Goal: Transaction & Acquisition: Purchase product/service

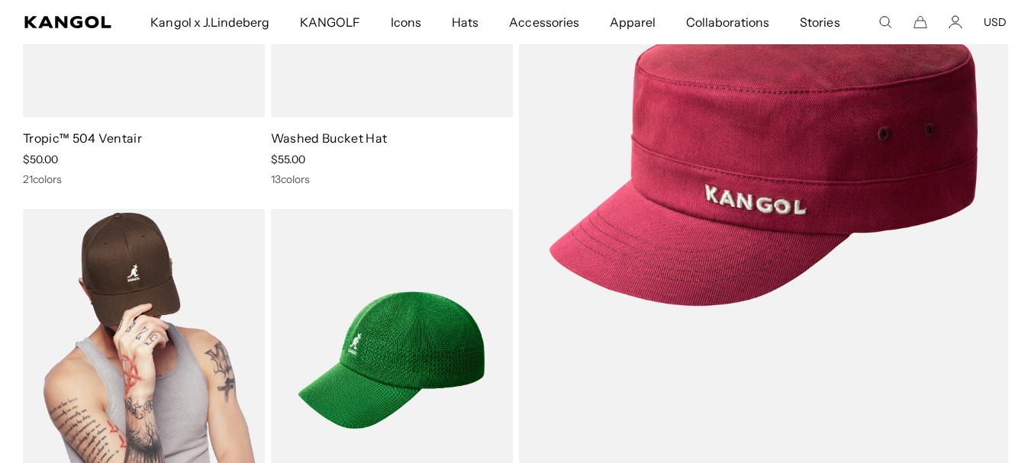
scroll to position [458, 0]
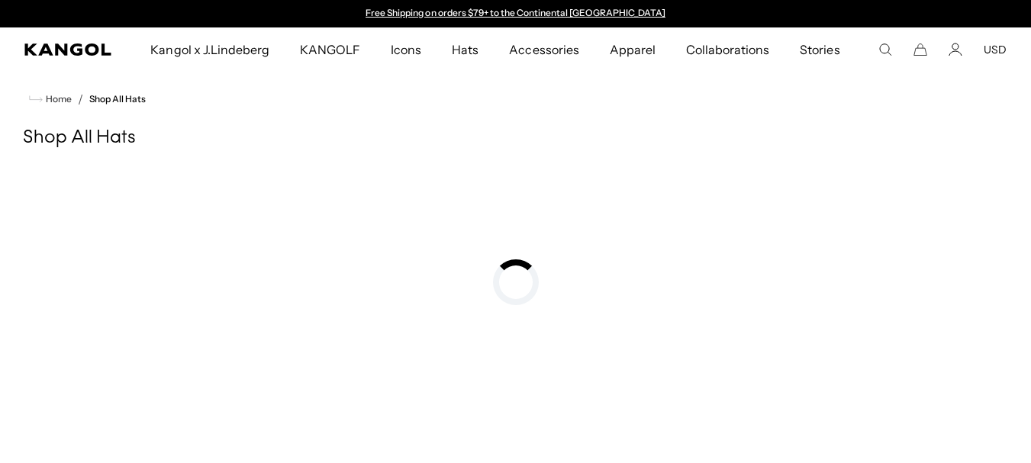
click at [989, 49] on button "USD" at bounding box center [995, 50] width 23 height 14
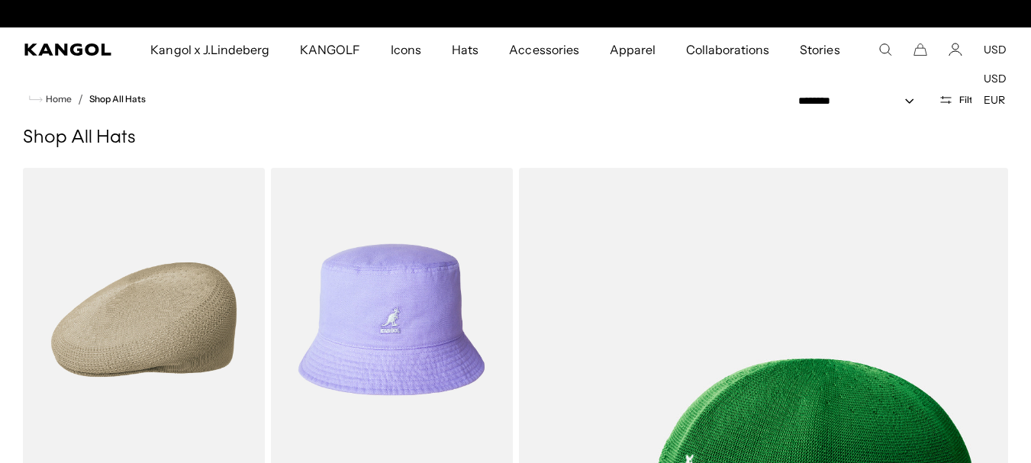
scroll to position [0, 315]
click at [990, 50] on button "USD" at bounding box center [995, 50] width 23 height 14
click at [957, 98] on button "Filters" at bounding box center [963, 100] width 66 height 14
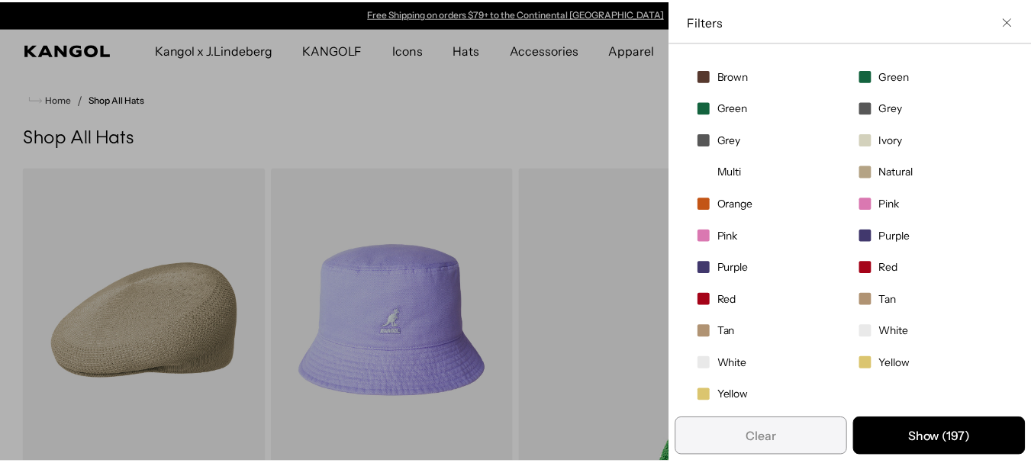
scroll to position [304, 0]
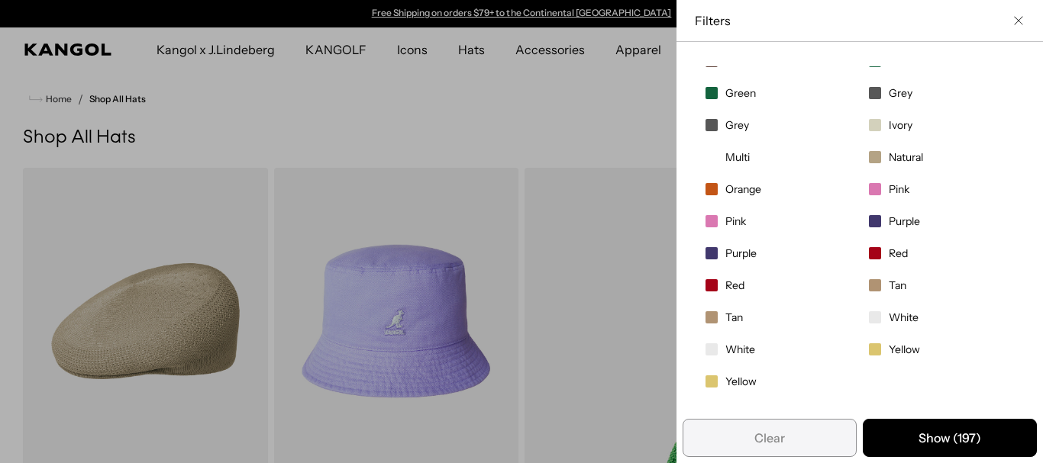
click at [331, 118] on div "Close filters list" at bounding box center [521, 231] width 1043 height 463
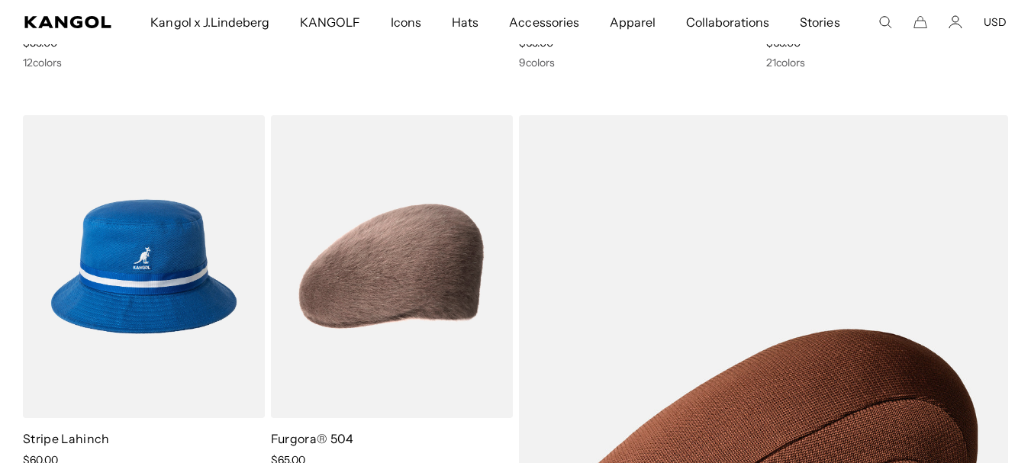
scroll to position [0, 315]
